Goal: Information Seeking & Learning: Learn about a topic

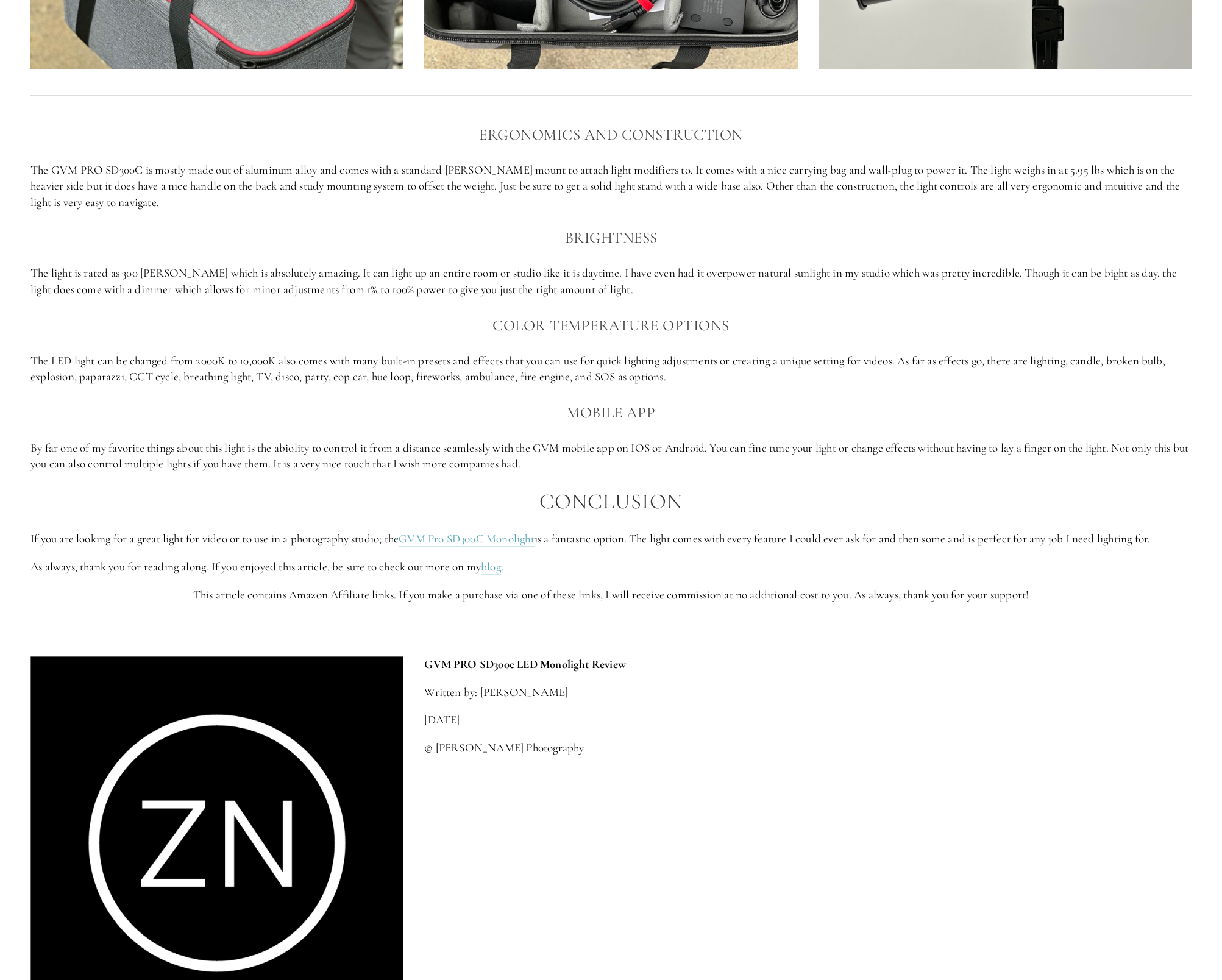
scroll to position [1325, 0]
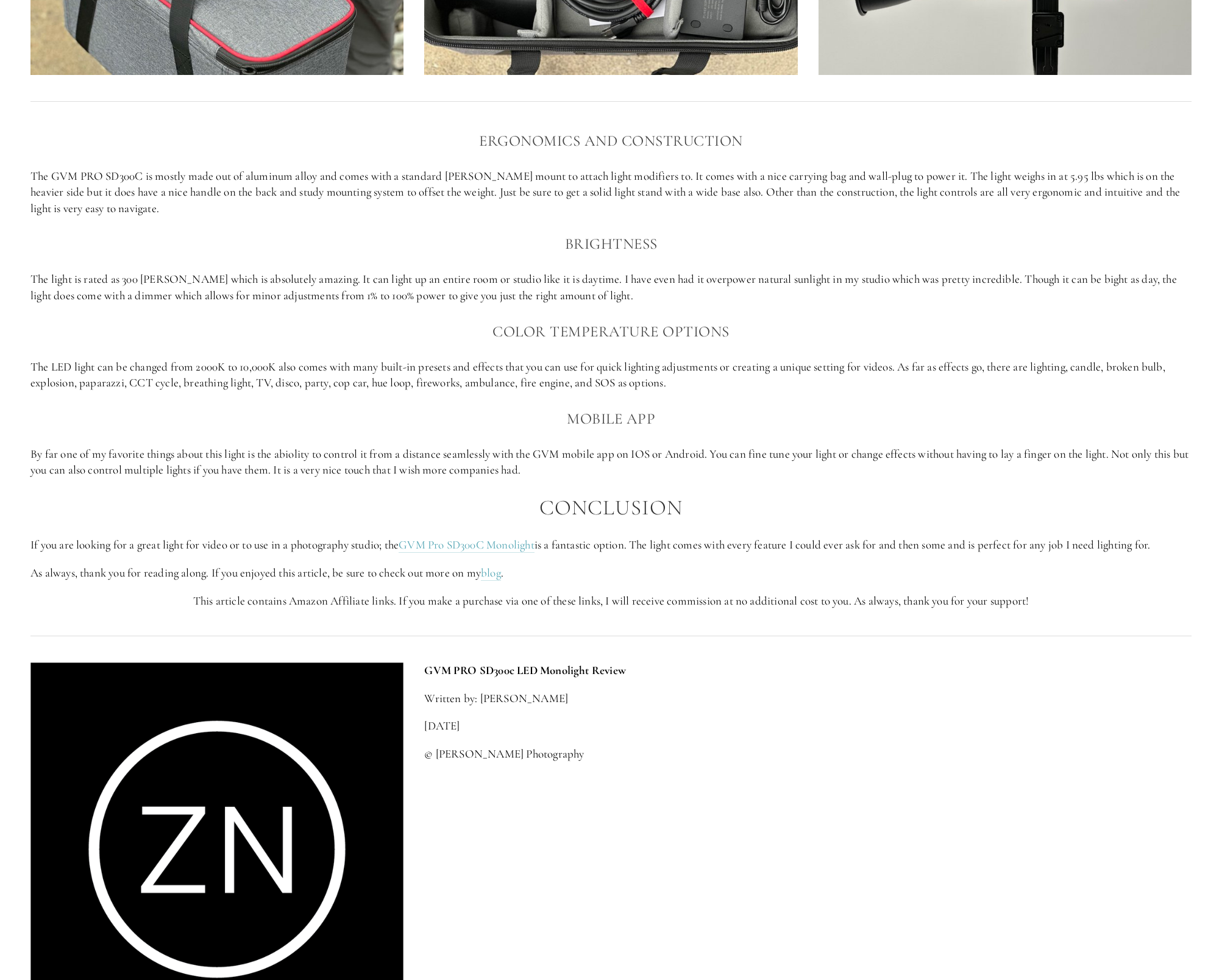
click at [256, 549] on p "If you are looking for a great light for video or to use in a photography studi…" at bounding box center [611, 545] width 1161 height 17
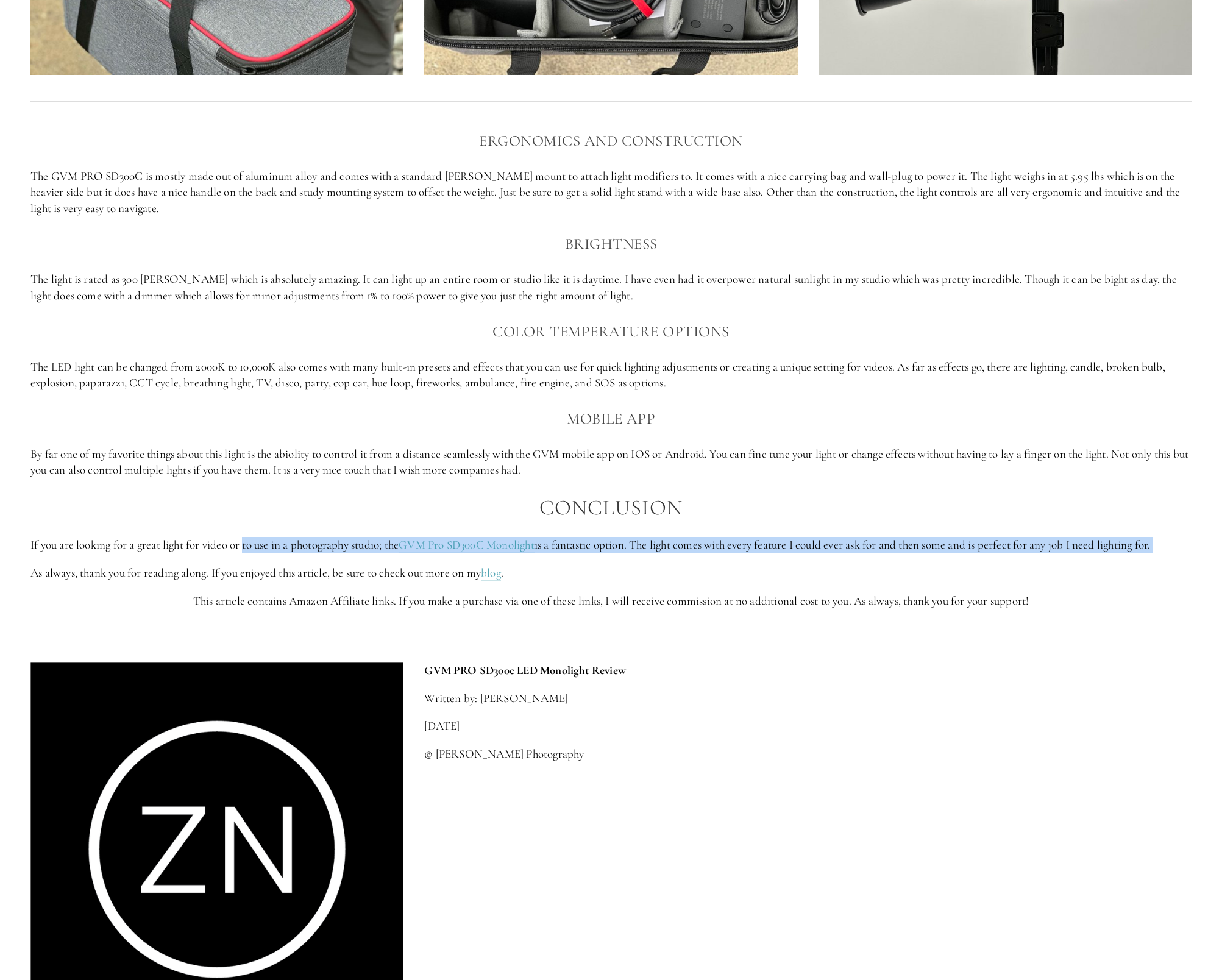
drag, startPoint x: 245, startPoint y: 546, endPoint x: 435, endPoint y: 564, distance: 190.9
click at [435, 564] on div "Ergonomics and construction The GVM PRO SD300C is mostly made out of aluminum a…" at bounding box center [611, 369] width 1161 height 481
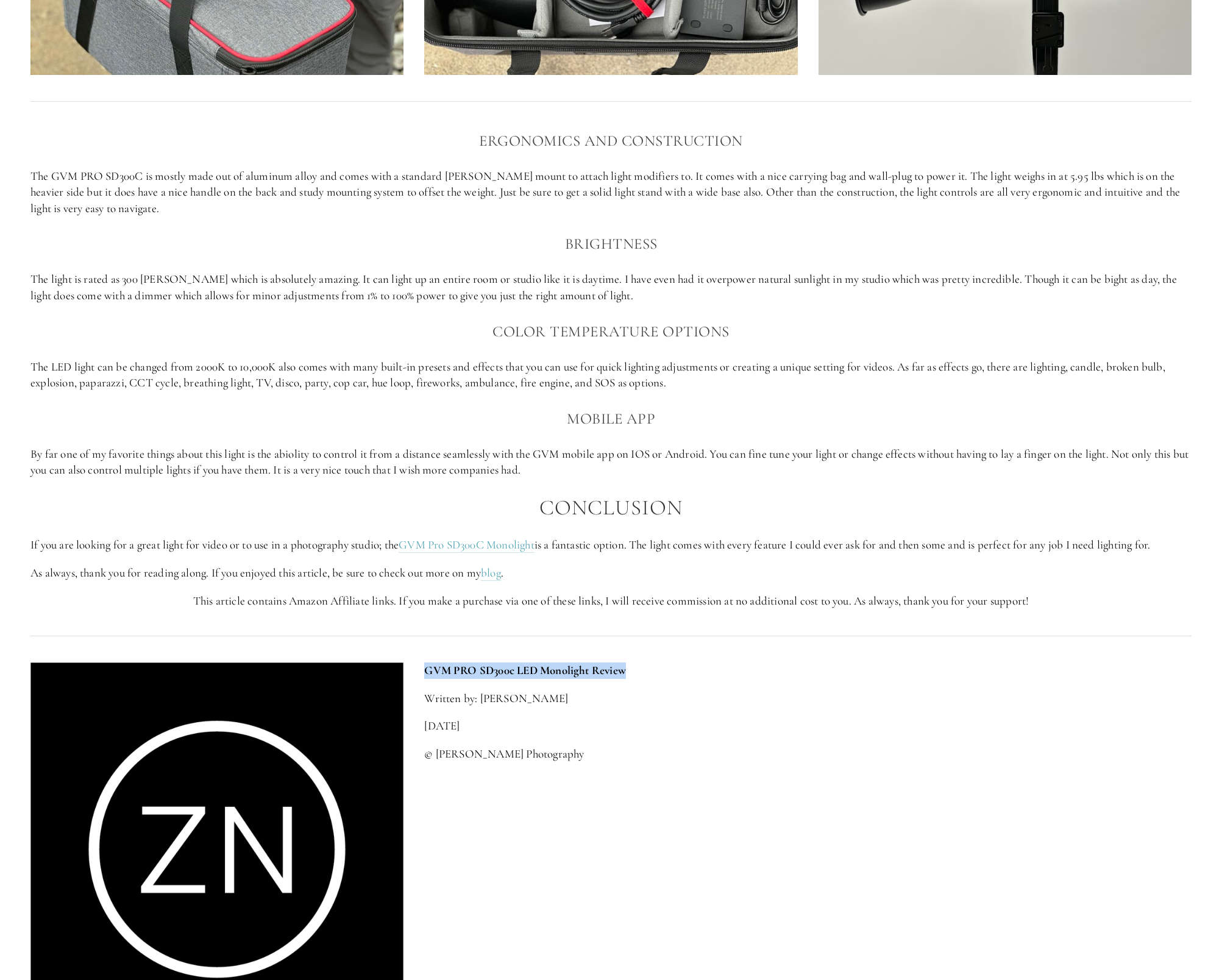
click at [644, 663] on div "GVM PRO SD300c LED Monolight Review Written by: [PERSON_NAME] [DATE] © [PERSON_…" at bounding box center [807, 711] width 788 height 120
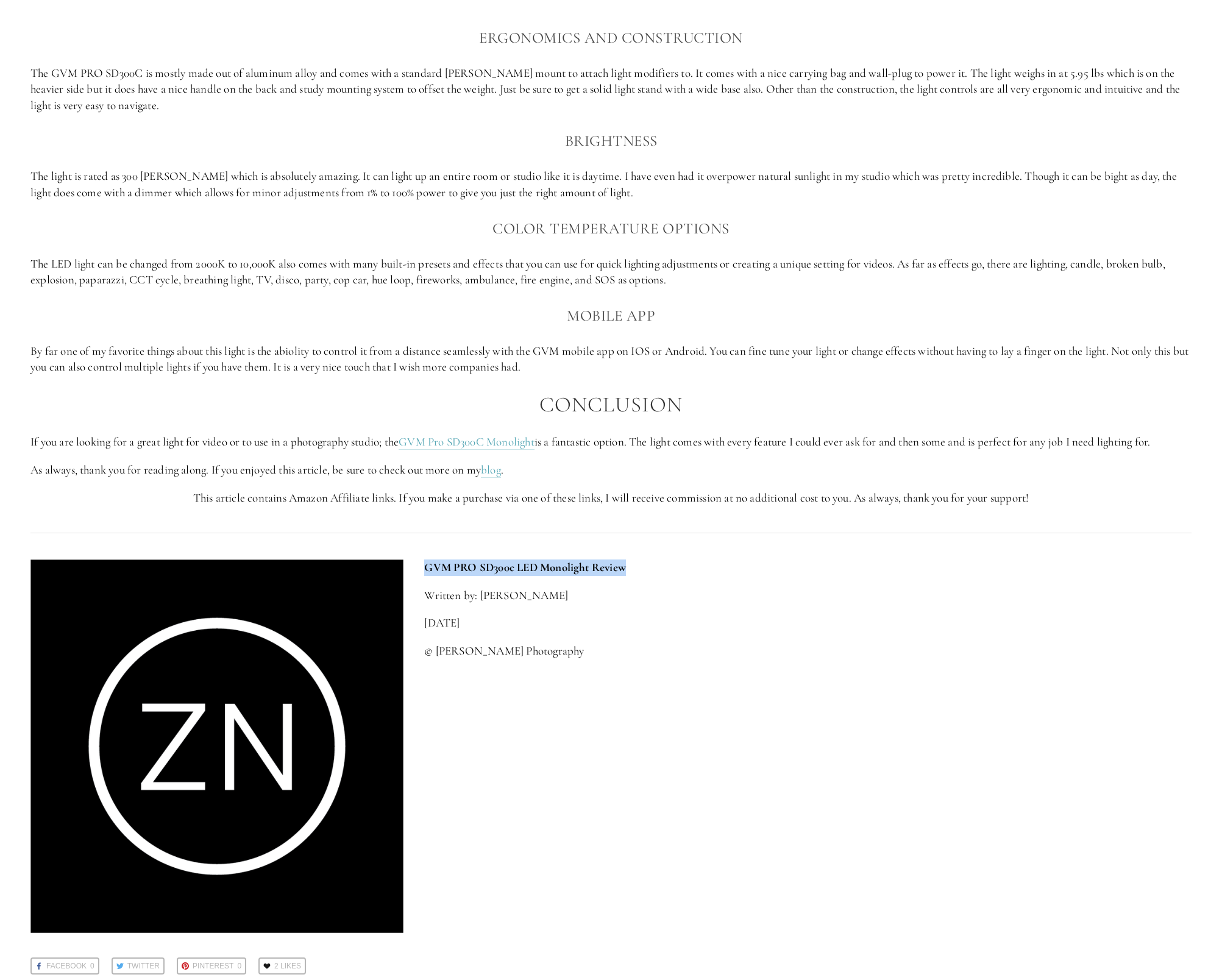
scroll to position [1431, 0]
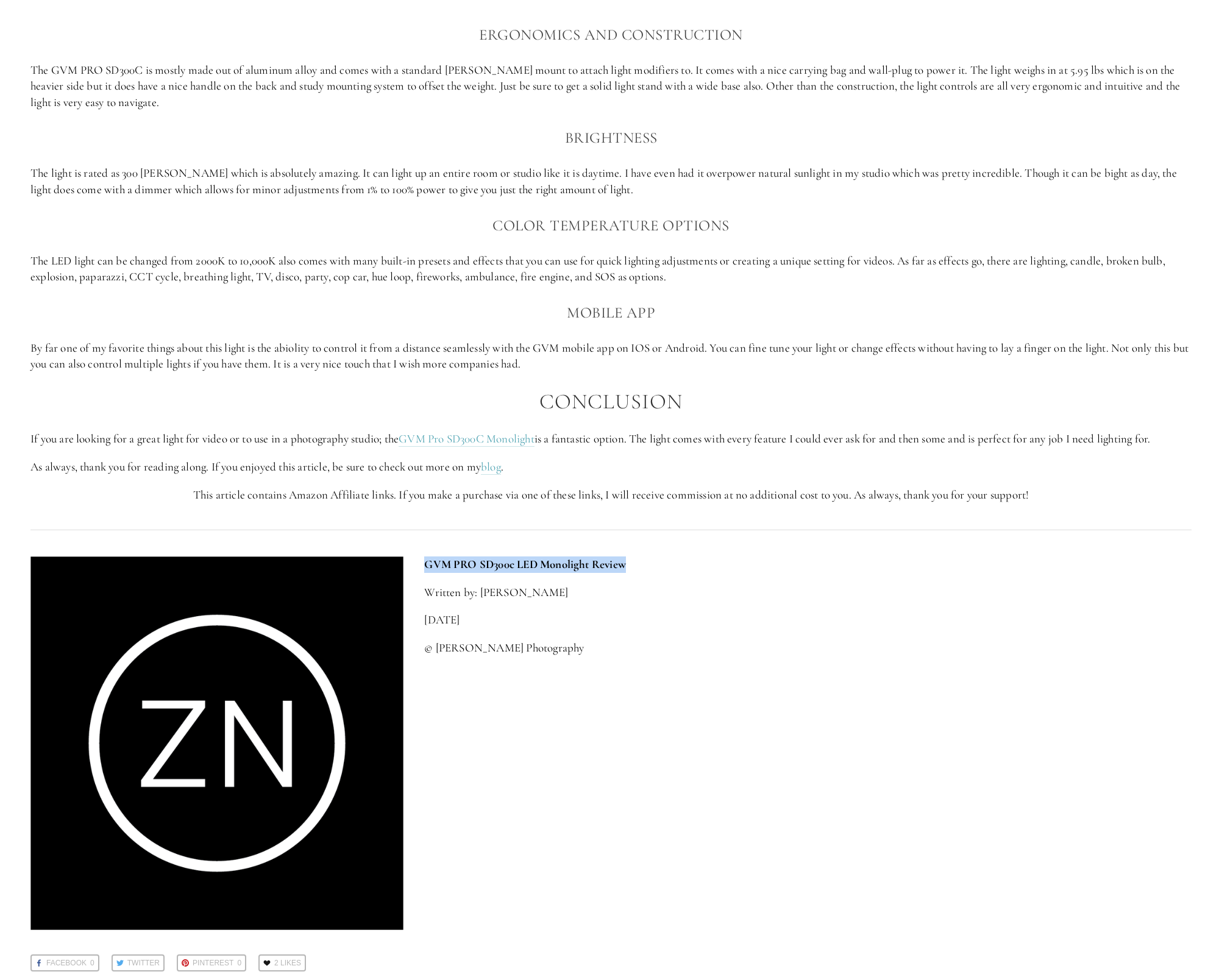
drag, startPoint x: 709, startPoint y: 437, endPoint x: 807, endPoint y: 474, distance: 104.8
click at [807, 474] on div "Ergonomics and construction The GVM PRO SD300C is mostly made out of aluminum a…" at bounding box center [611, 262] width 1161 height 481
click at [807, 474] on p "As always, thank you for reading along. If you enjoyed this article, be sure to…" at bounding box center [611, 467] width 1161 height 17
drag, startPoint x: 87, startPoint y: 467, endPoint x: 501, endPoint y: 466, distance: 414.0
click at [501, 466] on p "As always, thank you for reading along. If you enjoyed this article, be sure to…" at bounding box center [611, 467] width 1161 height 17
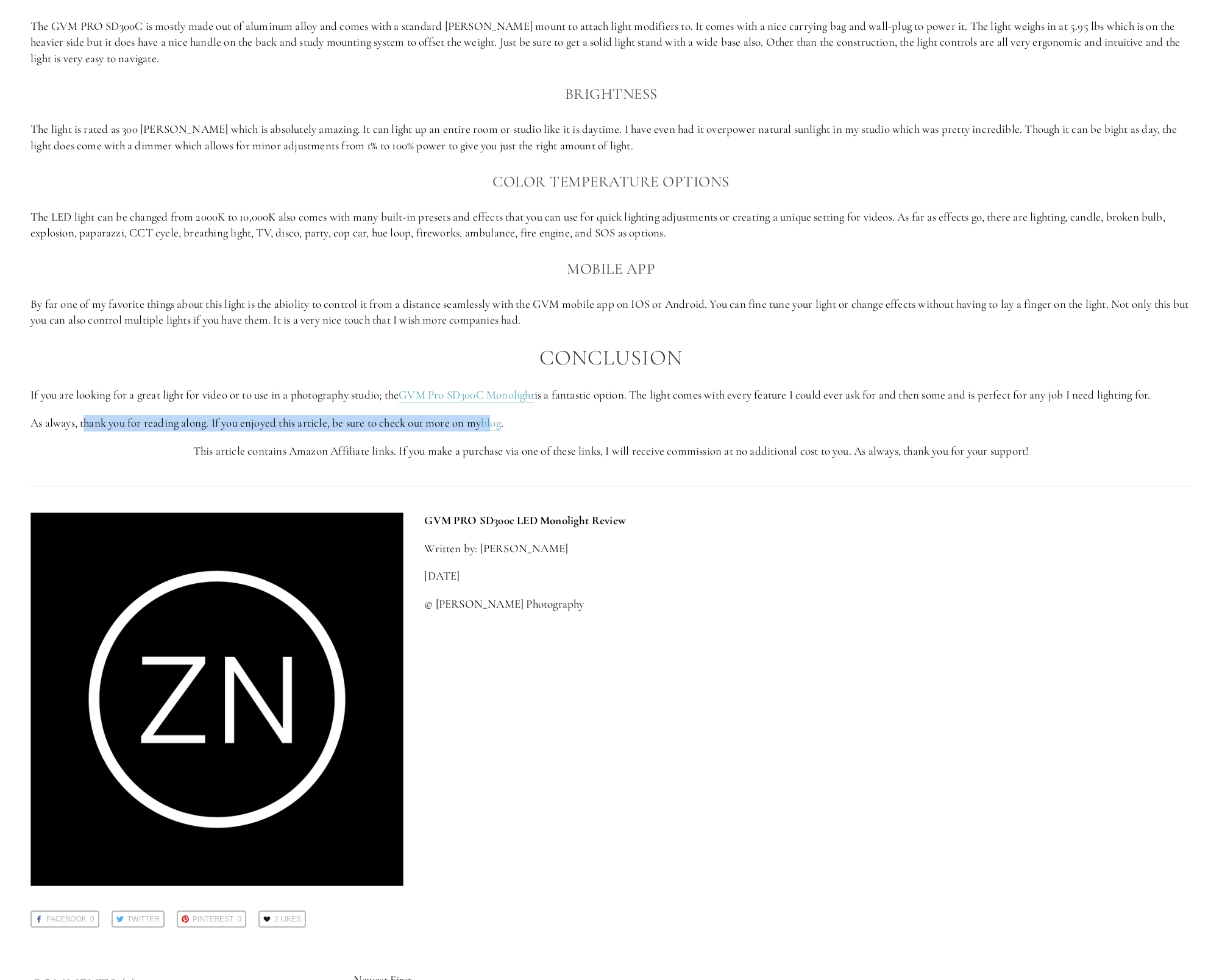
scroll to position [1493, 0]
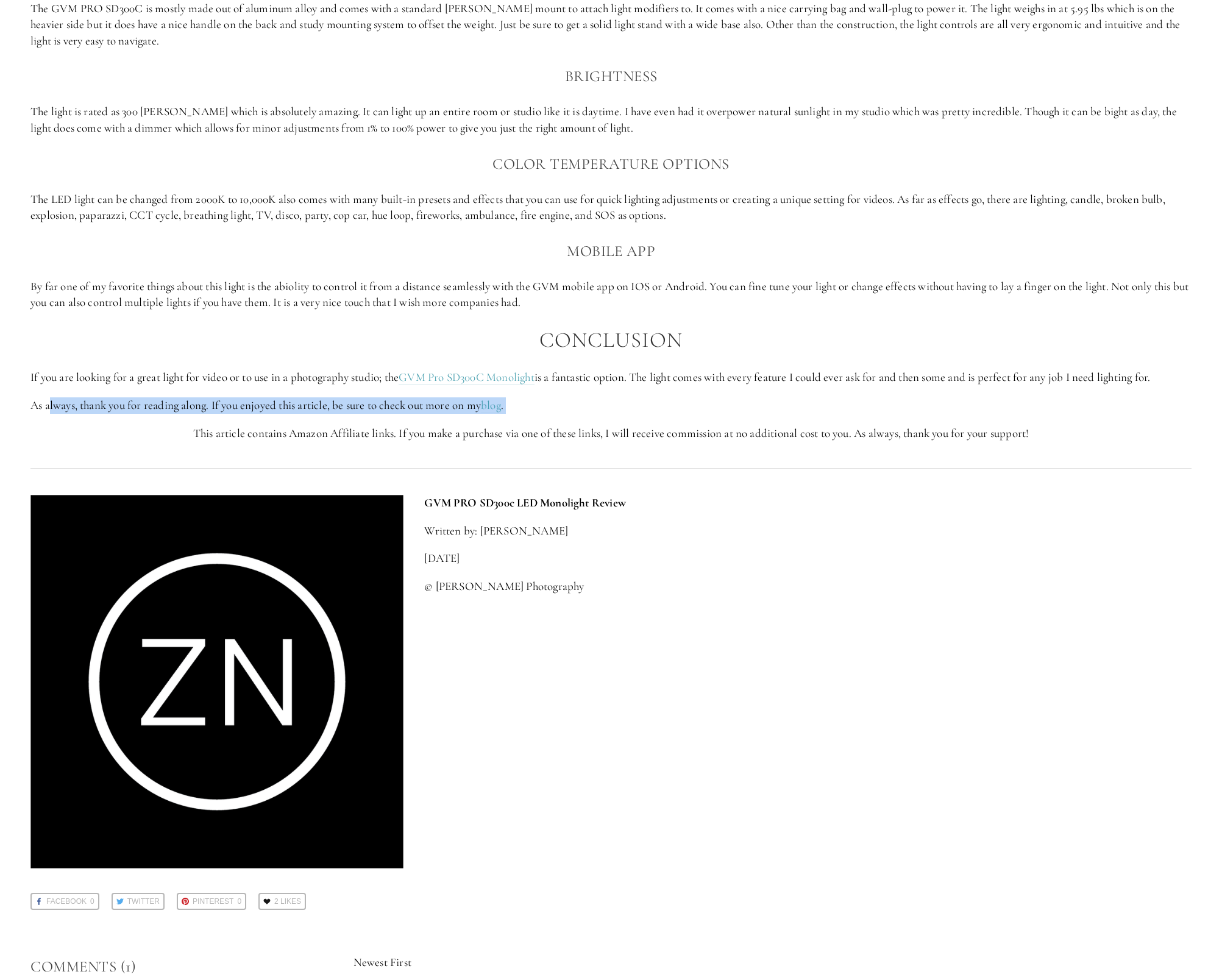
drag, startPoint x: 48, startPoint y: 403, endPoint x: 425, endPoint y: 414, distance: 377.2
click at [425, 414] on div "Ergonomics and construction The GVM PRO SD300C is mostly made out of aluminum a…" at bounding box center [611, 201] width 1161 height 481
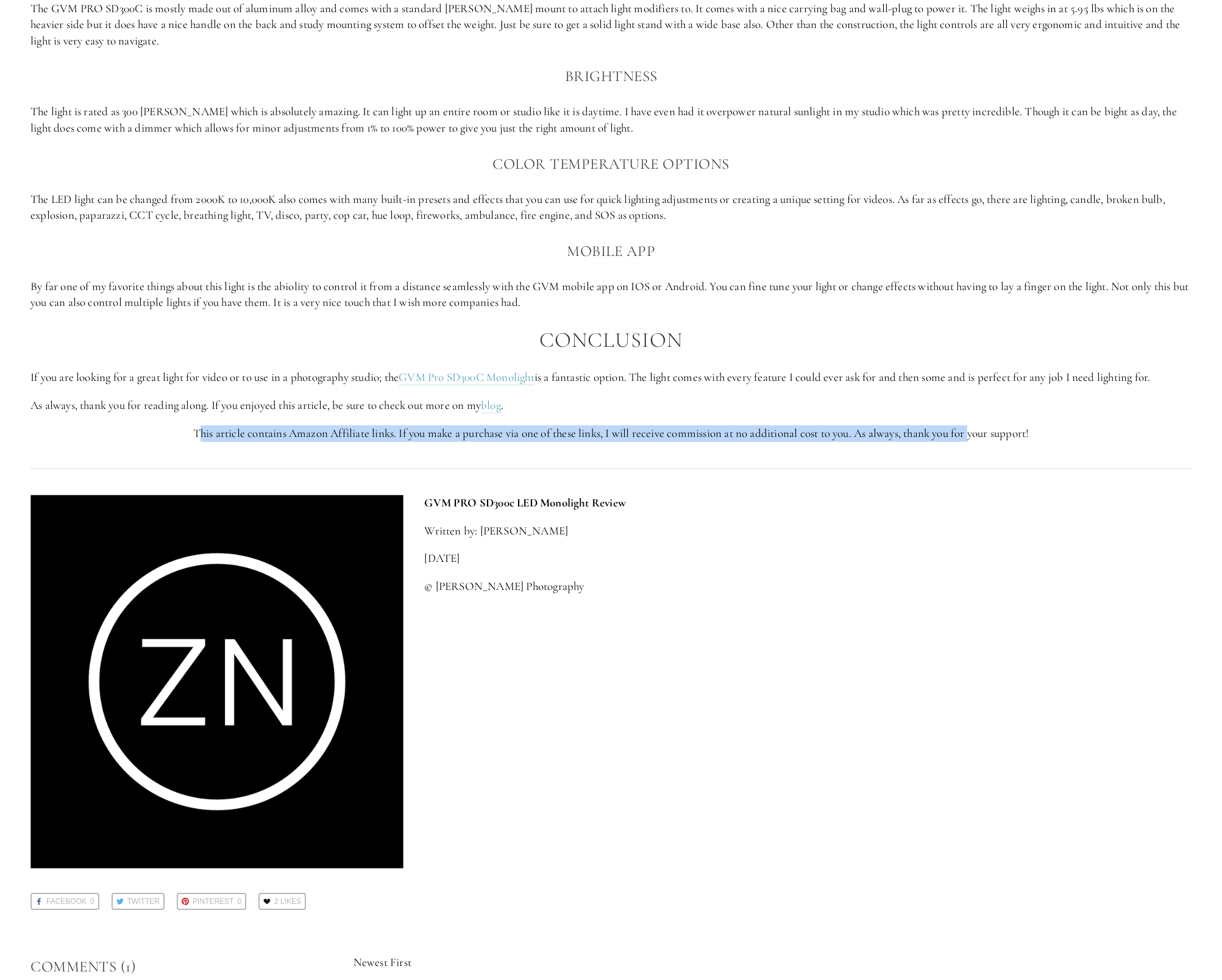
drag, startPoint x: 190, startPoint y: 429, endPoint x: 973, endPoint y: 438, distance: 783.1
click at [973, 438] on p "This article contains Amazon Affiliate links. If you make a purchase via one of…" at bounding box center [611, 434] width 1161 height 17
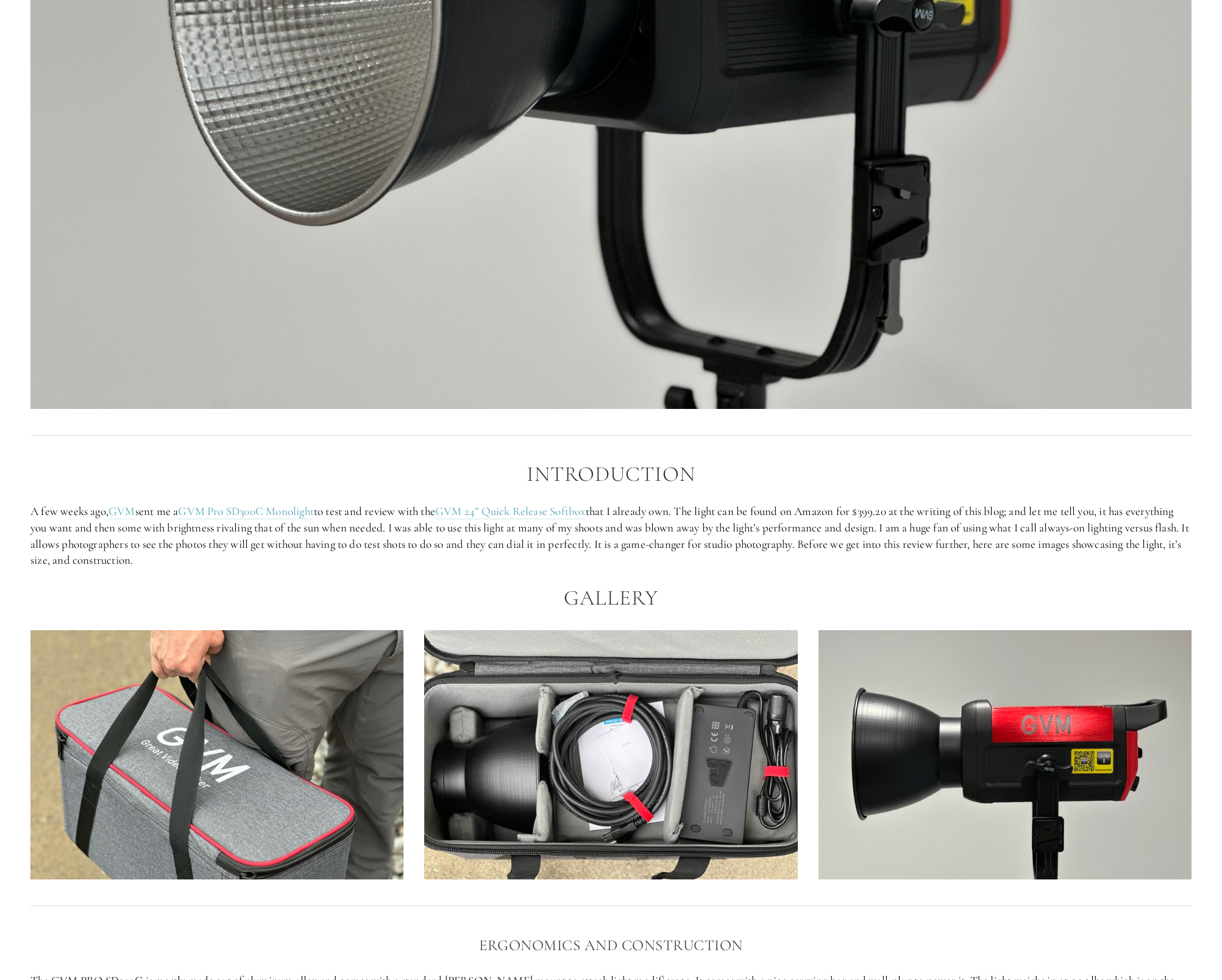
scroll to position [2061, 0]
